Goal: Task Accomplishment & Management: Manage account settings

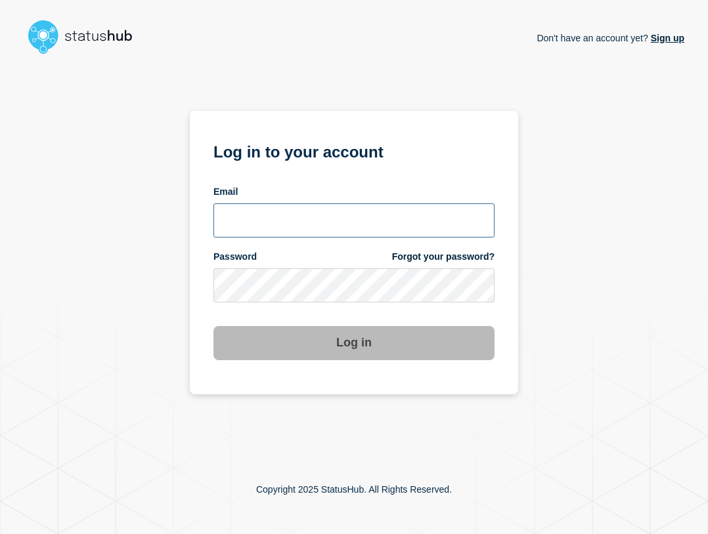
type input "[EMAIL_ADDRESS][PERSON_NAME][DOMAIN_NAME]"
click at [370, 227] on input "ben.velasco@conexon.us" at bounding box center [353, 220] width 281 height 34
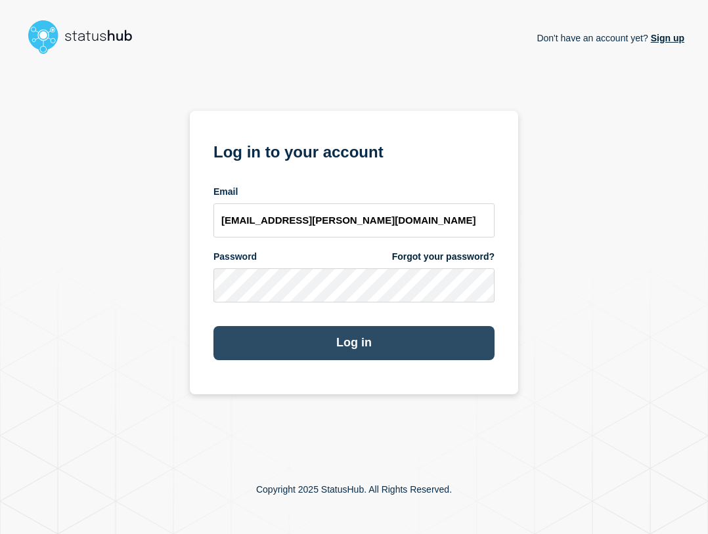
click at [417, 348] on button "Log in" at bounding box center [353, 343] width 281 height 34
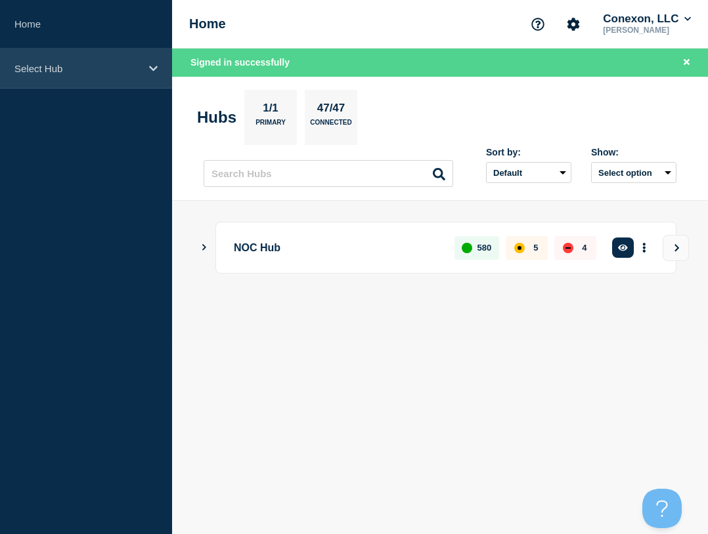
click at [98, 56] on div "Select Hub" at bounding box center [86, 69] width 172 height 40
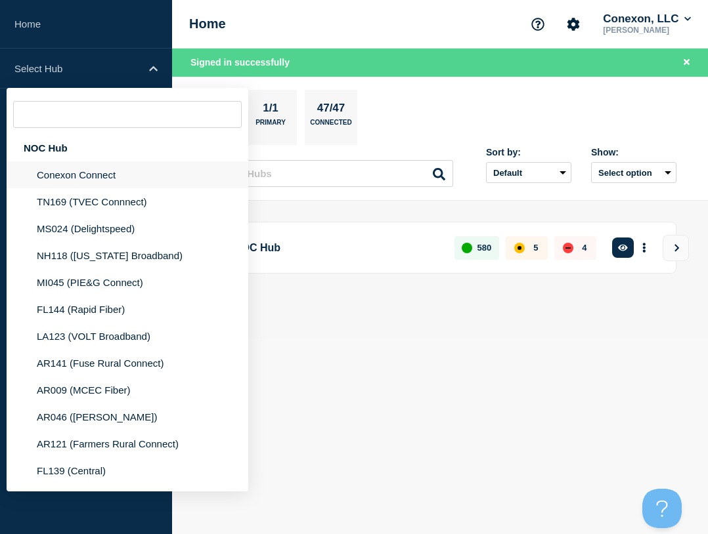
drag, startPoint x: 98, startPoint y: 150, endPoint x: 116, endPoint y: 158, distance: 20.0
click at [97, 151] on div "NOC Hub" at bounding box center [128, 148] width 242 height 27
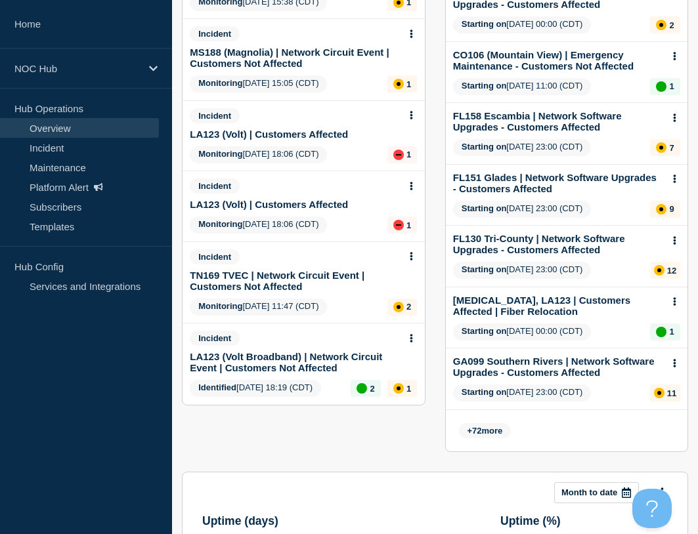
scroll to position [66, 0]
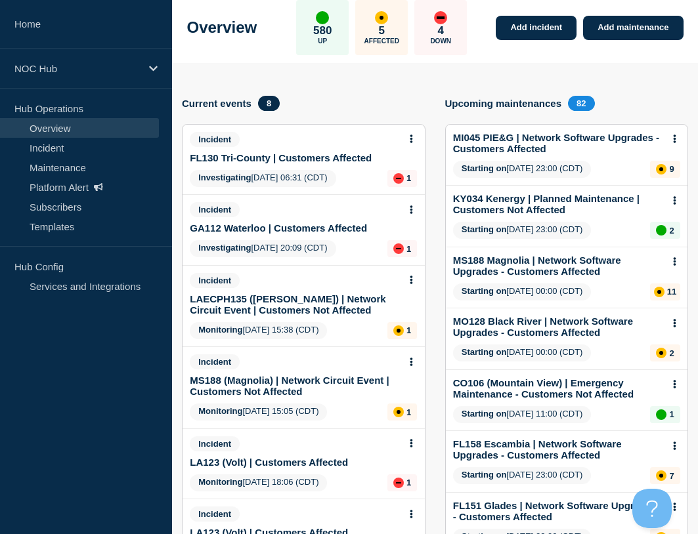
click at [299, 227] on link "GA112 Waterloo | Customers Affected" at bounding box center [278, 228] width 177 height 11
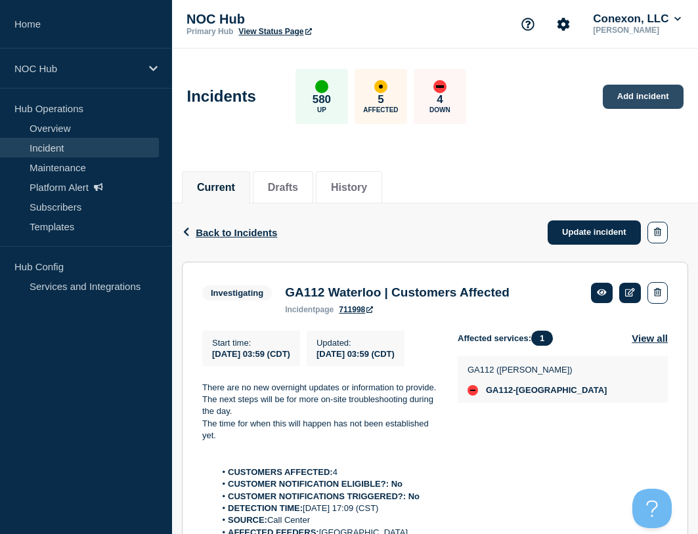
click at [633, 91] on link "Add incident" at bounding box center [643, 97] width 81 height 24
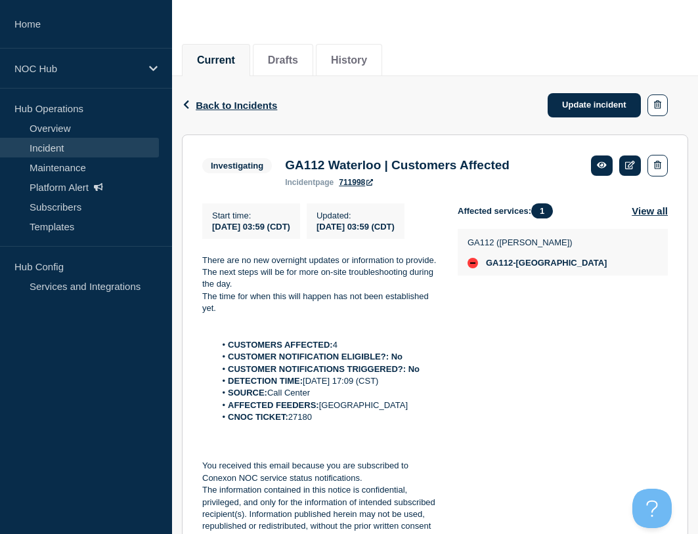
scroll to position [263, 0]
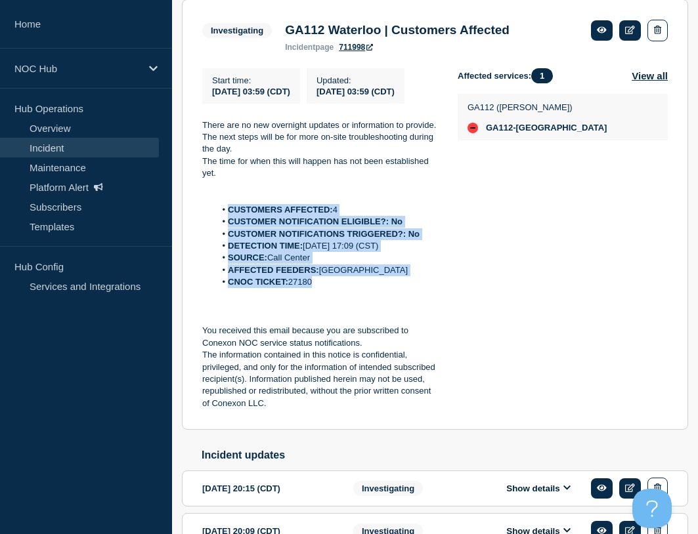
drag, startPoint x: 378, startPoint y: 303, endPoint x: 229, endPoint y: 224, distance: 168.2
click at [229, 224] on ol "CUSTOMERS AFFECTED: 4 CUSTOMER NOTIFICATION ELIGIBLE?: No CUSTOMER NOTIFICATION…" at bounding box center [319, 246] width 234 height 85
copy ol "CUSTOMERS AFFECTED: 4 CUSTOMER NOTIFICATION ELIGIBLE?: No CUSTOMER NOTIFICATION…"
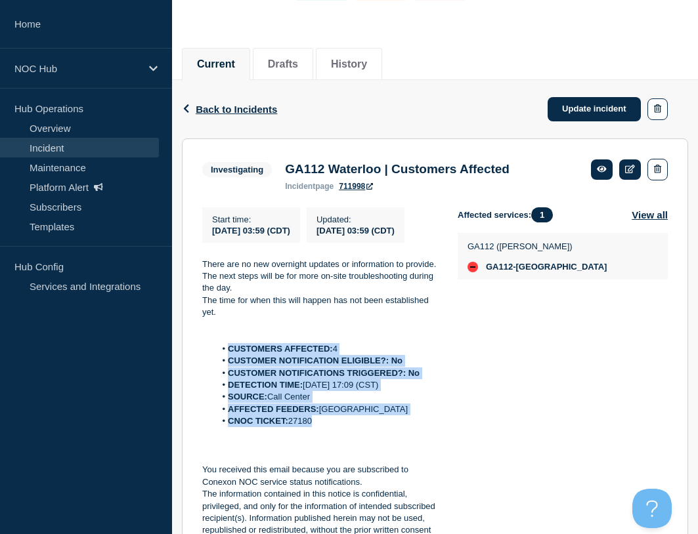
scroll to position [0, 0]
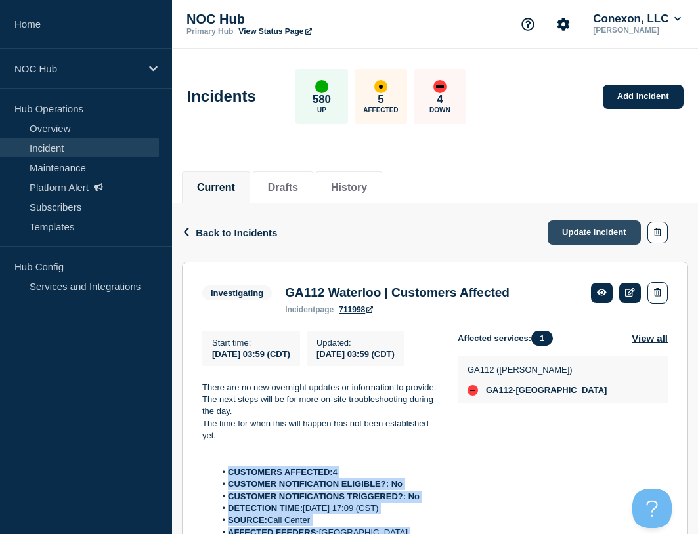
click at [572, 239] on link "Update incident" at bounding box center [593, 233] width 93 height 24
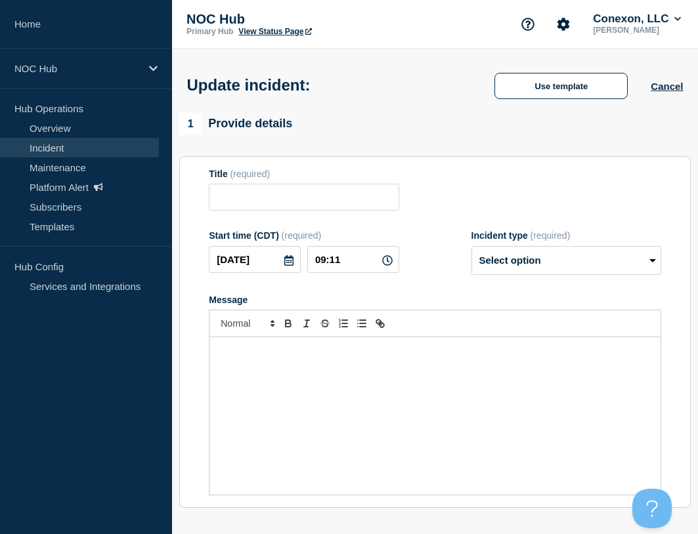
type input "GA112 Waterloo | Customers Affected"
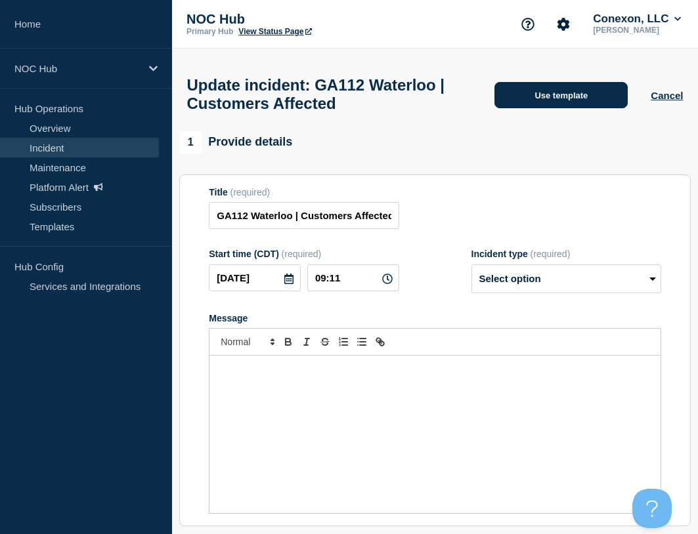
click at [579, 97] on button "Use template" at bounding box center [560, 95] width 133 height 26
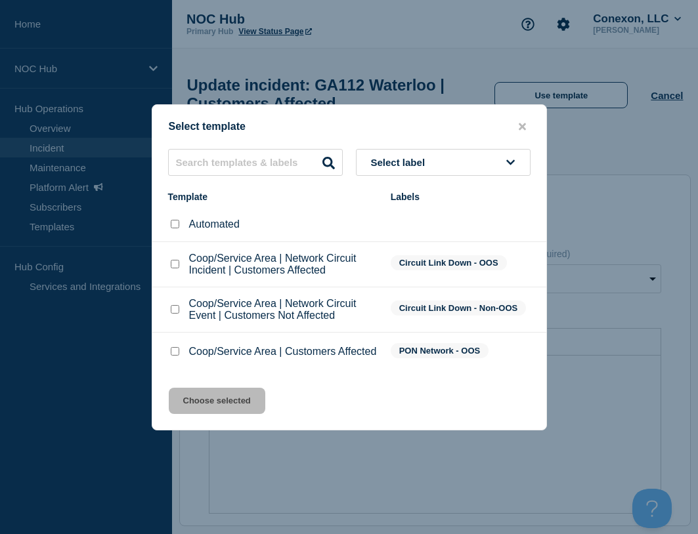
drag, startPoint x: 177, startPoint y: 352, endPoint x: 192, endPoint y: 366, distance: 20.9
click at [179, 352] on div at bounding box center [174, 351] width 13 height 13
click at [173, 350] on input "Coop/Service Area | Customers Affected checkbox" at bounding box center [175, 351] width 9 height 9
checkbox input "true"
click at [192, 412] on button "Choose selected" at bounding box center [217, 401] width 96 height 26
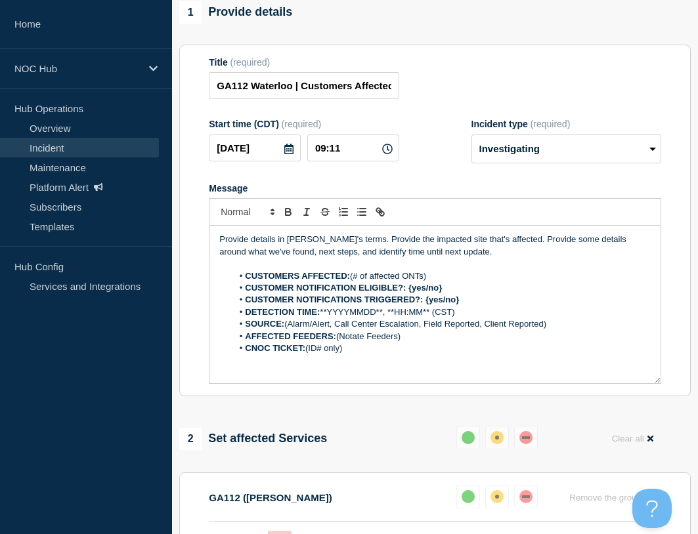
scroll to position [131, 0]
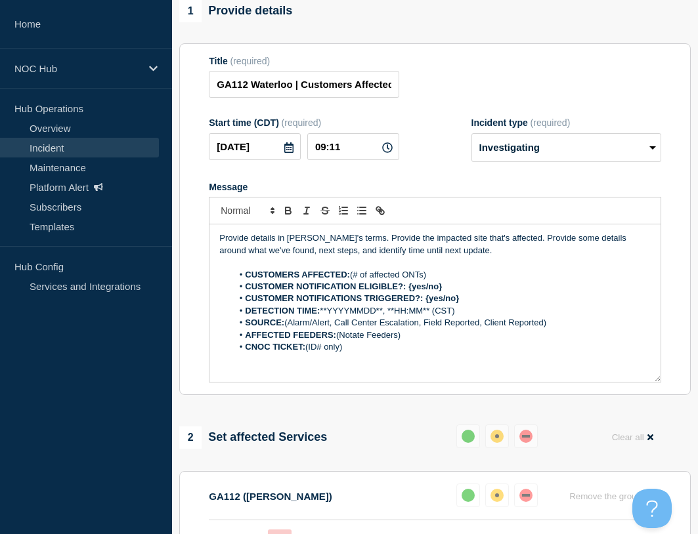
drag, startPoint x: 349, startPoint y: 370, endPoint x: 244, endPoint y: 299, distance: 126.2
click at [244, 299] on ol "CUSTOMERS AFFECTED: (# of affected ONTs) CUSTOMER NOTIFICATION ELIGIBLE?: {yes/…" at bounding box center [434, 311] width 431 height 85
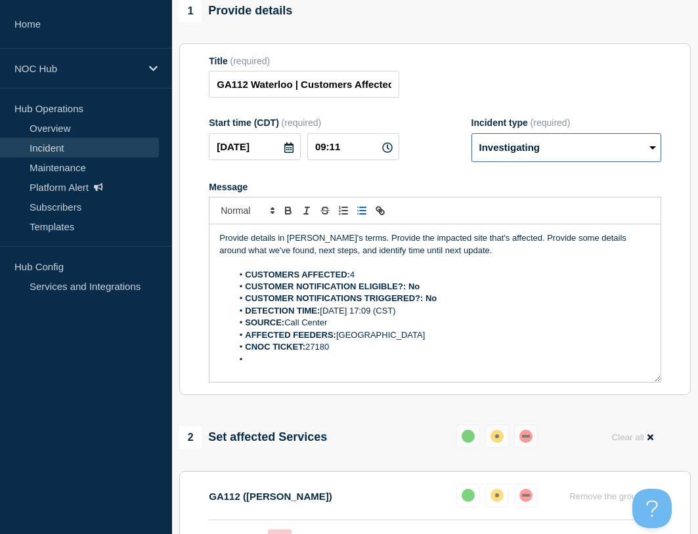
click at [523, 162] on select "Select option Investigating Identified Monitoring Resolved" at bounding box center [566, 147] width 190 height 29
select select "resolved"
click at [471, 161] on select "Select option Investigating Identified Monitoring Resolved" at bounding box center [566, 147] width 190 height 29
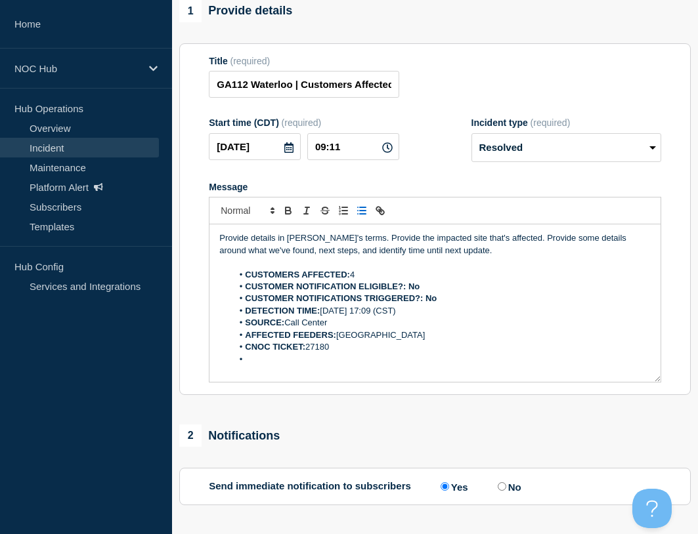
click at [438, 257] on p "Provide details in [PERSON_NAME]'s terms. Provide the impacted site that's affe…" at bounding box center [434, 244] width 431 height 24
click at [442, 257] on p "Provide details in [PERSON_NAME]'s terms. Provide the impacted site that's affe…" at bounding box center [434, 244] width 431 height 24
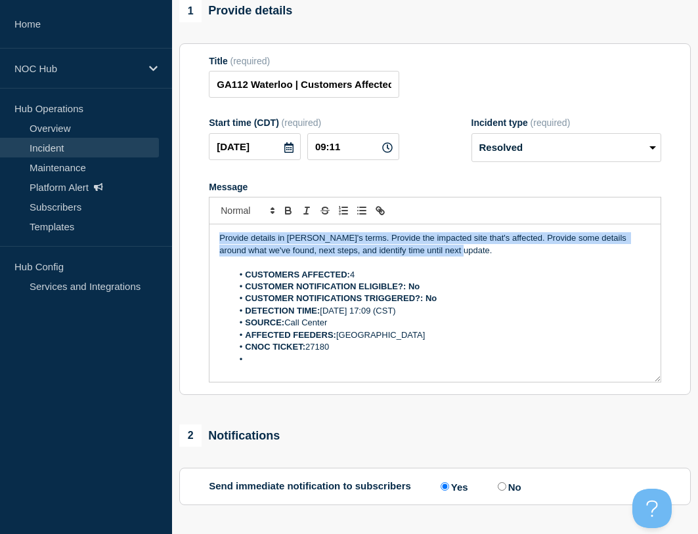
drag, startPoint x: 444, startPoint y: 280, endPoint x: 167, endPoint y: 214, distance: 284.8
click at [174, 228] on div "1 Provide details Title (required) GA112 Waterloo | Customers Affected Start ti…" at bounding box center [435, 393] width 526 height 786
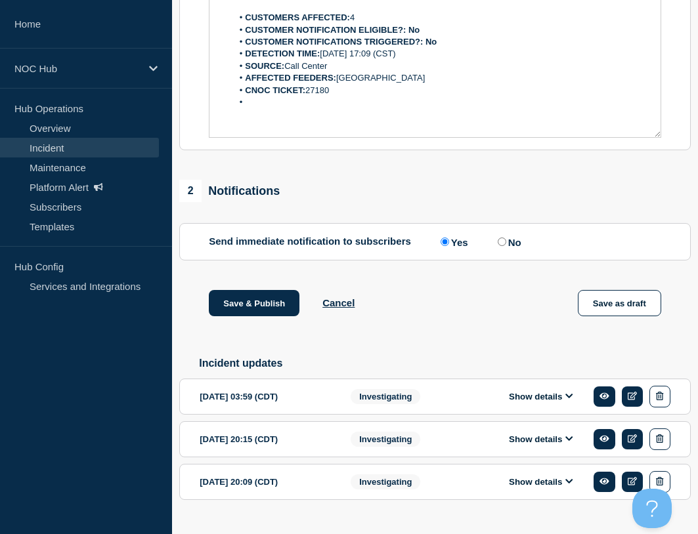
scroll to position [394, 0]
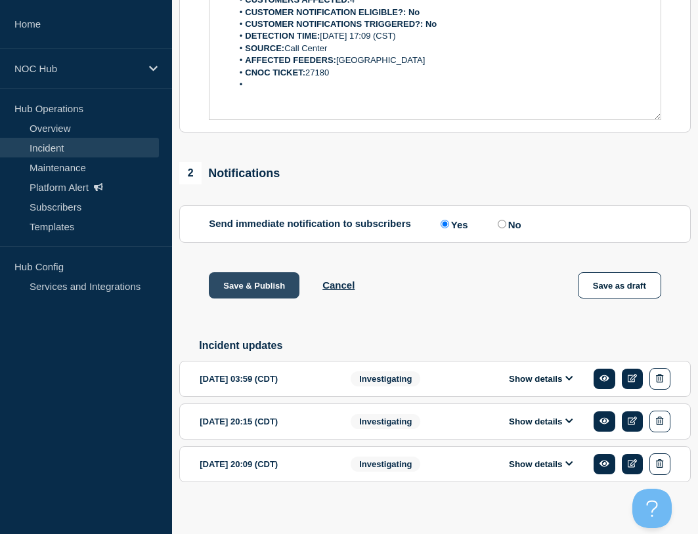
click at [248, 299] on button "Save & Publish" at bounding box center [254, 285] width 91 height 26
